Goal: Entertainment & Leisure: Consume media (video, audio)

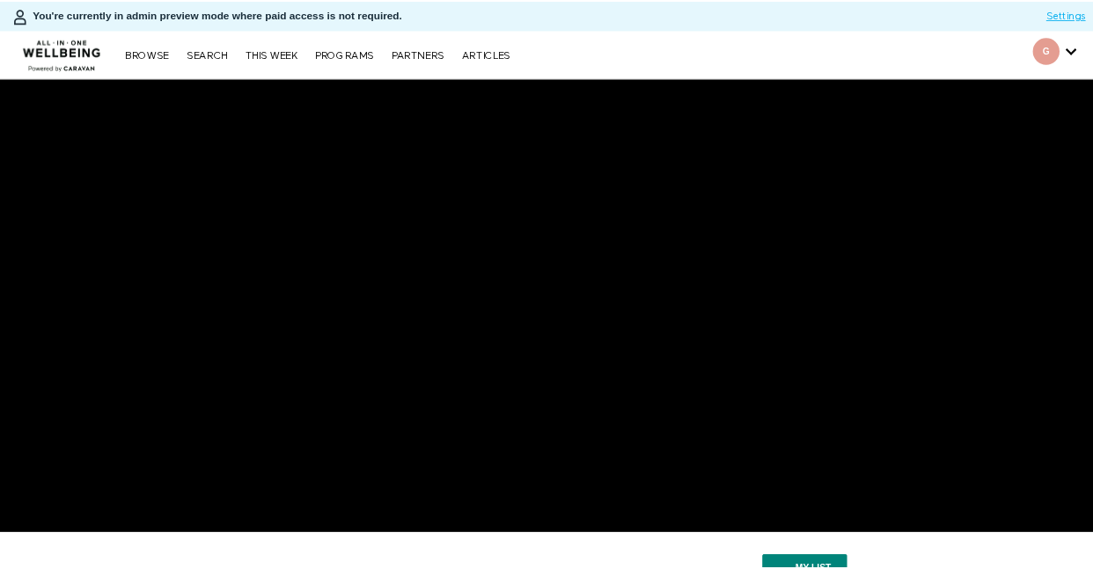
scroll to position [244, 0]
